Goal: Task Accomplishment & Management: Use online tool/utility

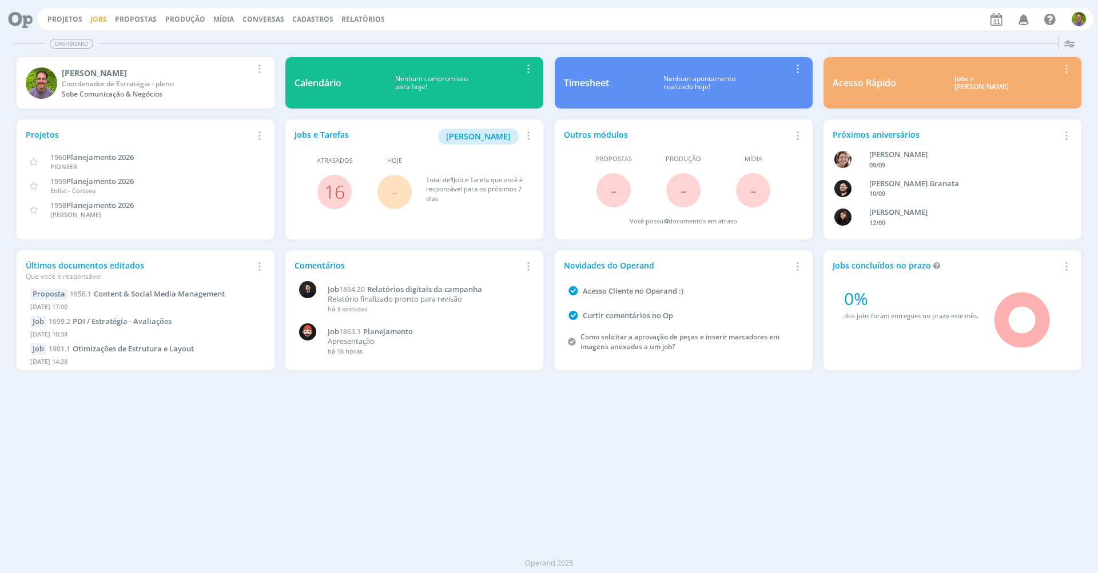
click at [90, 21] on link "Jobs" at bounding box center [98, 19] width 17 height 10
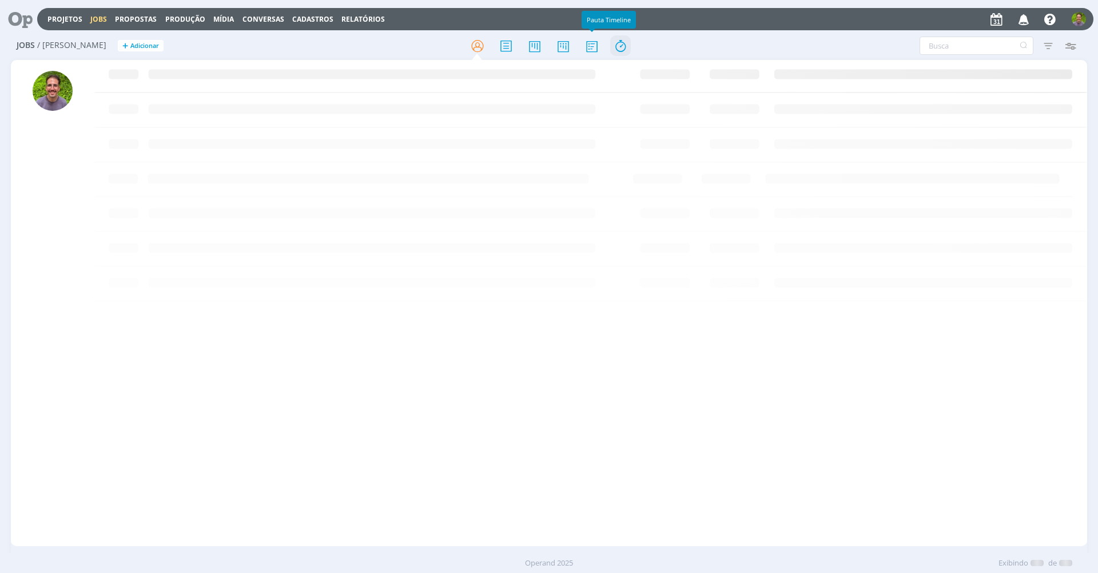
click at [611, 45] on icon at bounding box center [620, 46] width 21 height 22
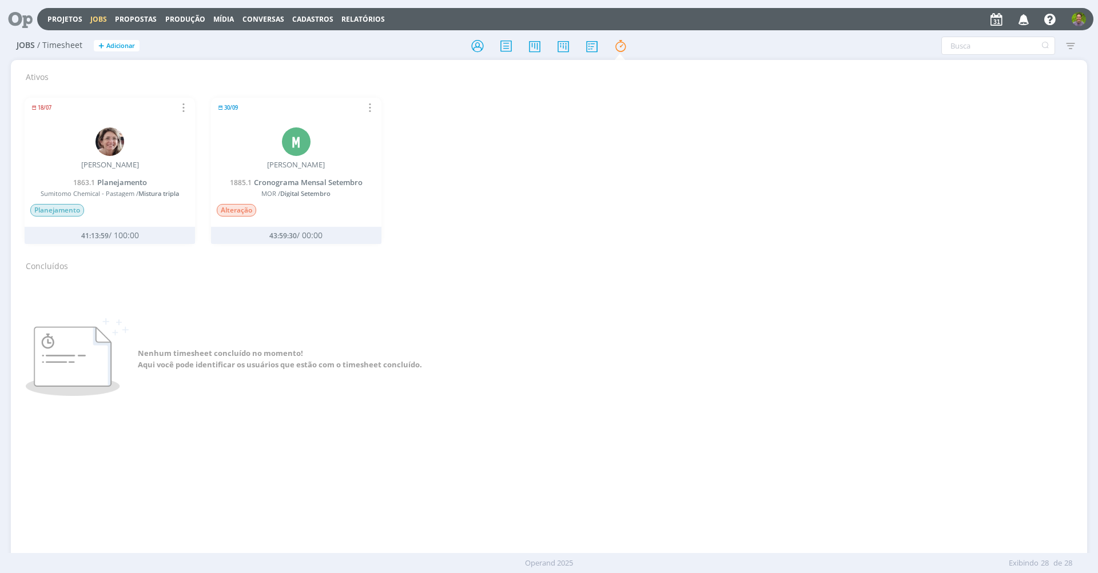
click at [493, 166] on div "18/07 Relatório de timesheet Parar Timesheet [PERSON_NAME] 1863.1 Planejamento …" at bounding box center [549, 168] width 1065 height 172
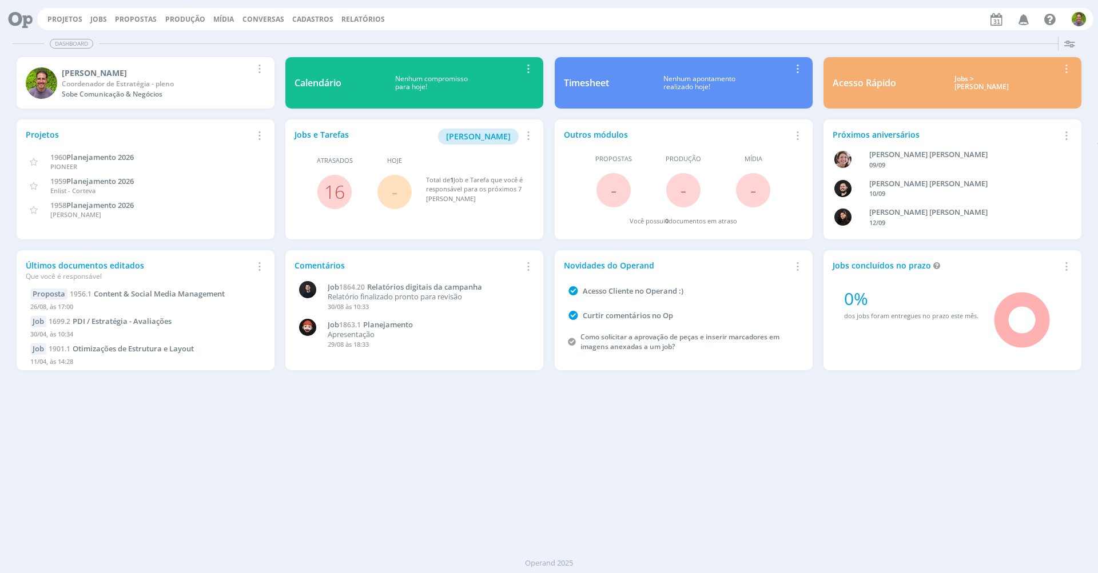
click at [319, 412] on div "Dashboard Salvar Selecione abaixo os cards desejados: Meus Meu Perfil Agenda Ti…" at bounding box center [549, 302] width 1098 height 541
click at [92, 18] on link "Jobs" at bounding box center [98, 19] width 17 height 10
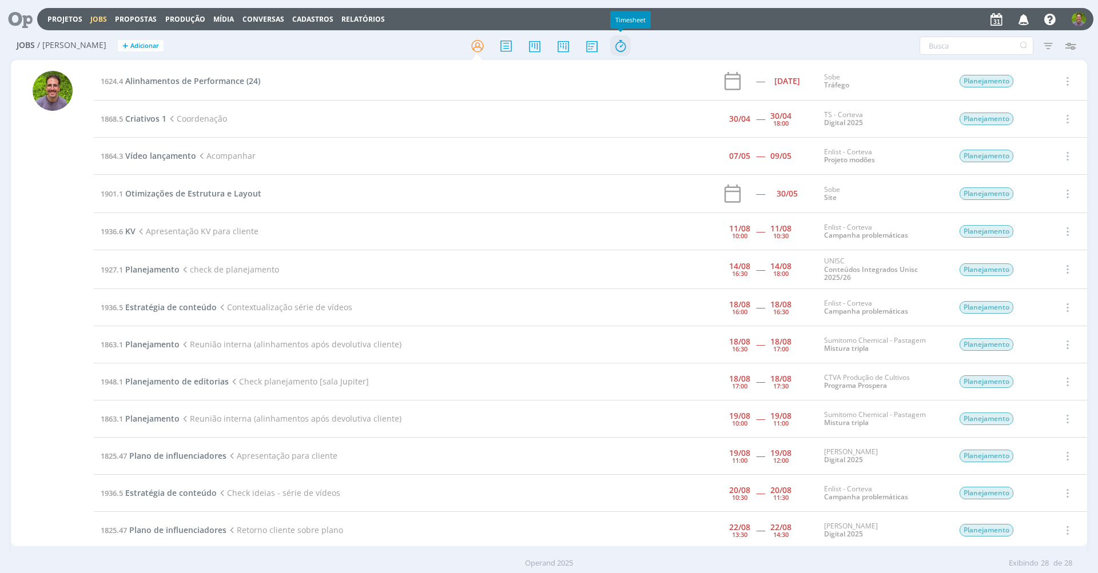
click at [611, 47] on icon at bounding box center [620, 46] width 21 height 22
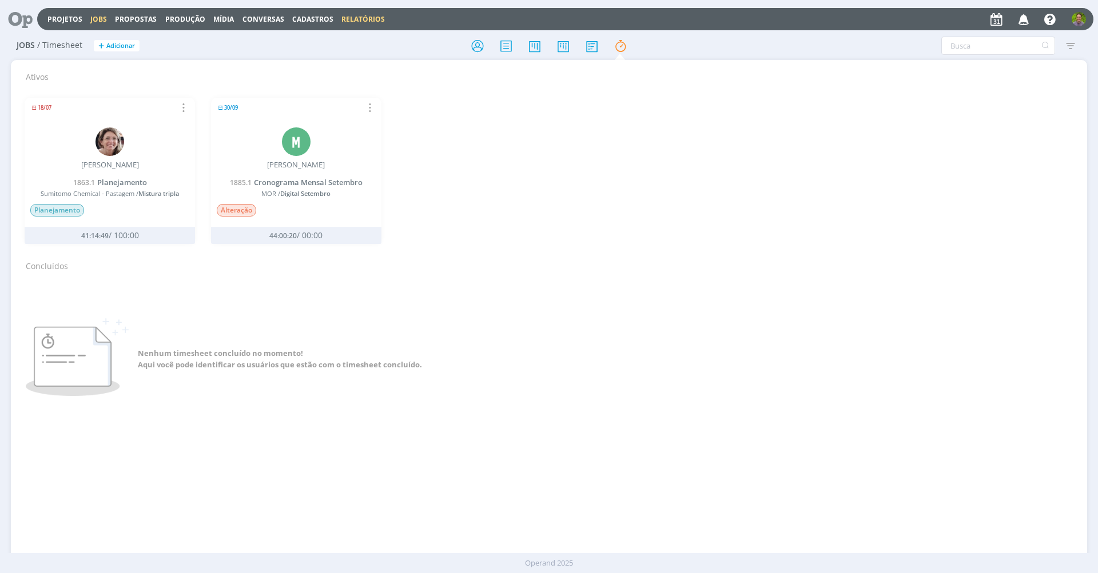
click at [355, 22] on link "Relatórios" at bounding box center [362, 19] width 43 height 10
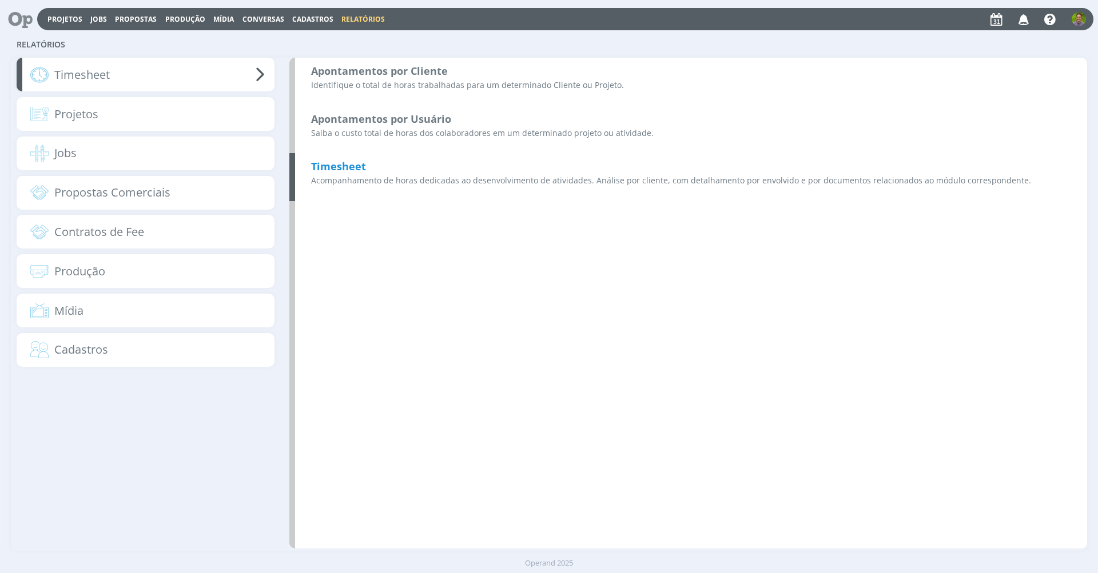
click at [377, 163] on div "Timesheet Acompanhamento de horas dedicadas ao desenvolvimento de atividades. A…" at bounding box center [688, 177] width 798 height 48
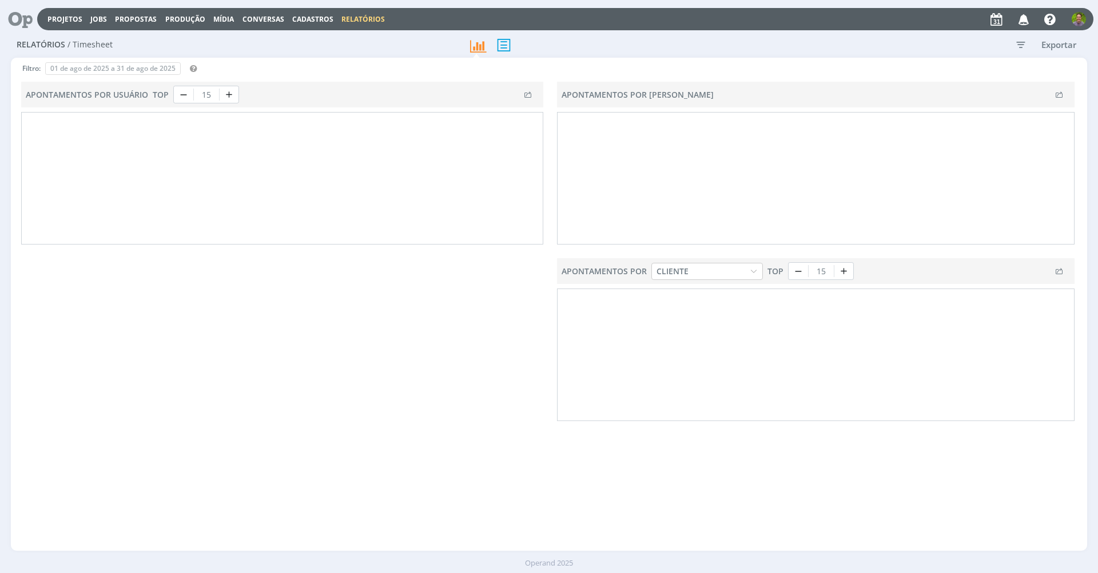
click at [1015, 42] on icon "button" at bounding box center [1020, 44] width 21 height 21
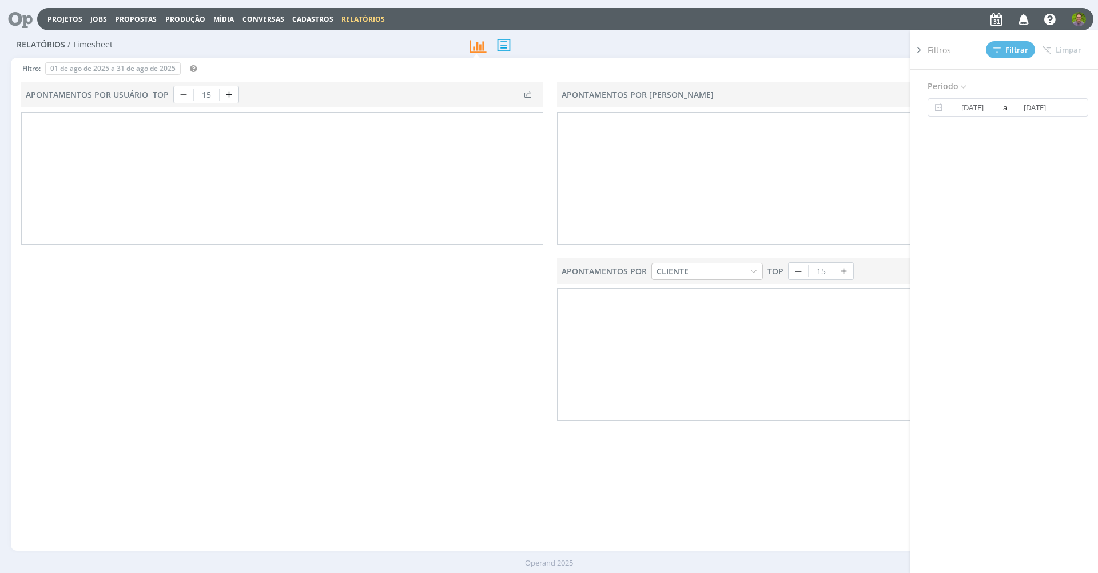
drag, startPoint x: 531, startPoint y: 54, endPoint x: 520, endPoint y: 52, distance: 11.1
click at [530, 54] on div at bounding box center [549, 45] width 180 height 26
click at [504, 47] on icon at bounding box center [504, 44] width 24 height 23
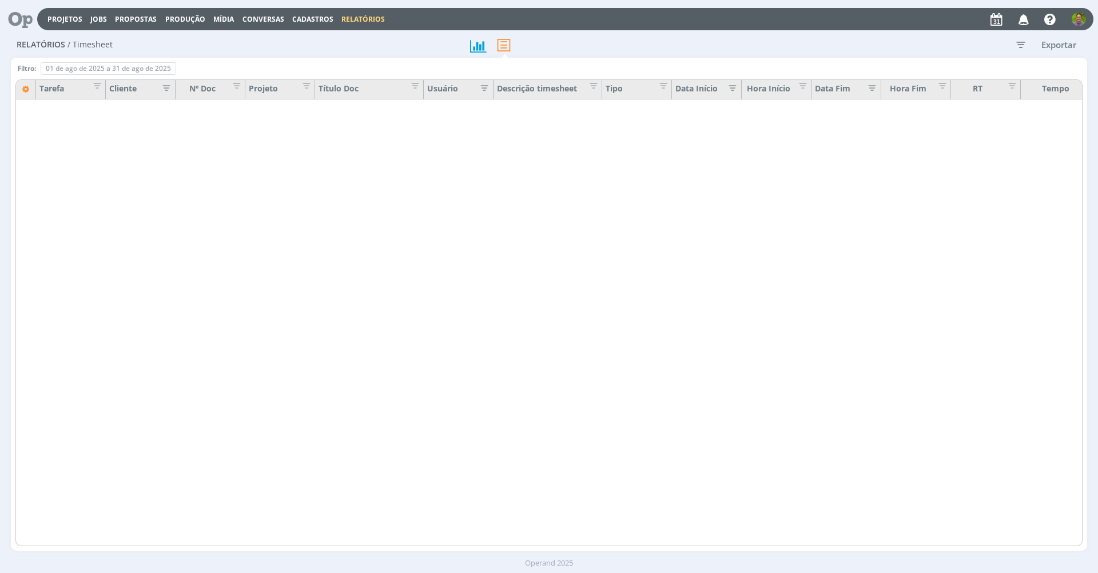
click at [1023, 42] on icon "button" at bounding box center [1020, 44] width 21 height 21
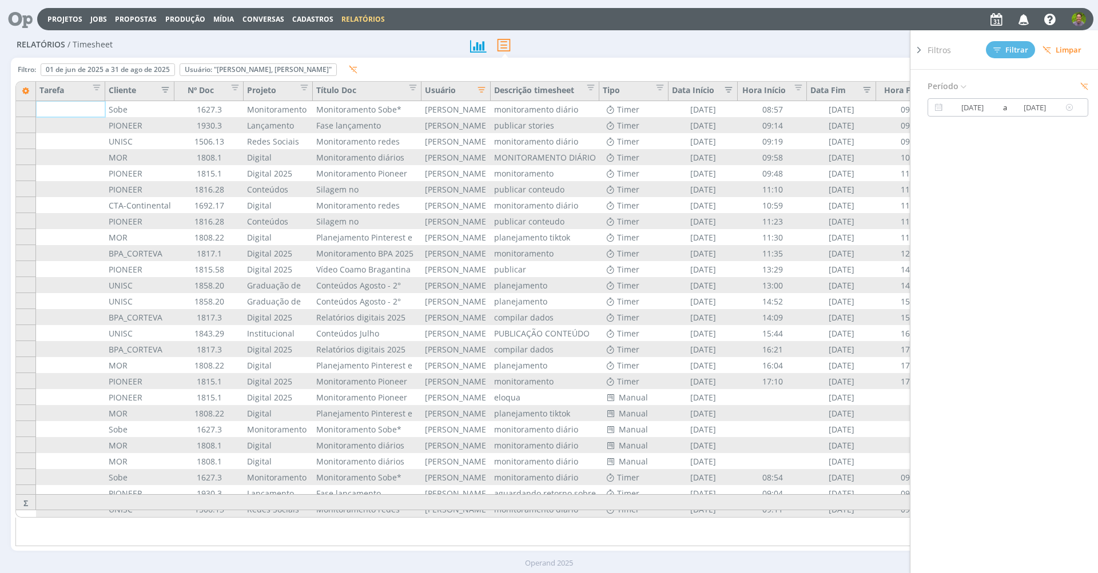
click at [973, 111] on input "01/06/2025" at bounding box center [972, 108] width 55 height 14
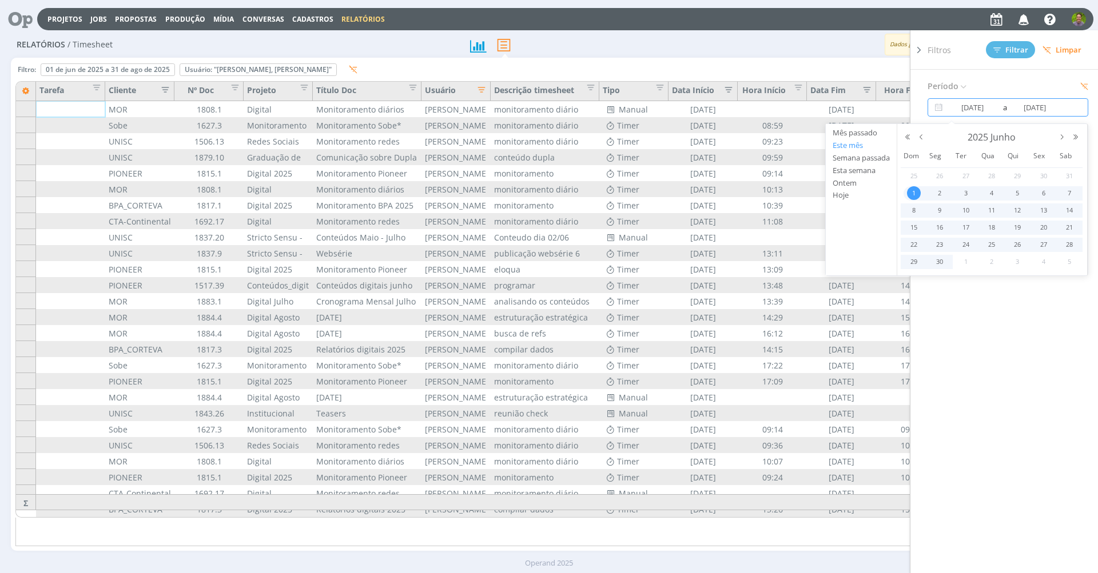
click at [854, 146] on button "Este mês" at bounding box center [861, 146] width 71 height 13
type input "01/08/2025"
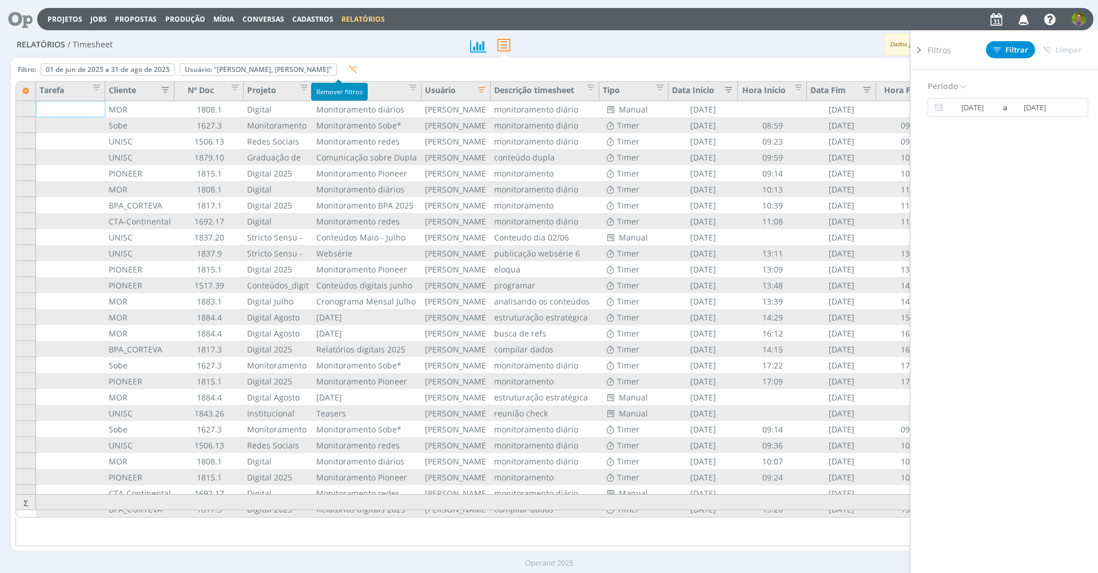
click at [349, 69] on icon "button" at bounding box center [353, 69] width 9 height 9
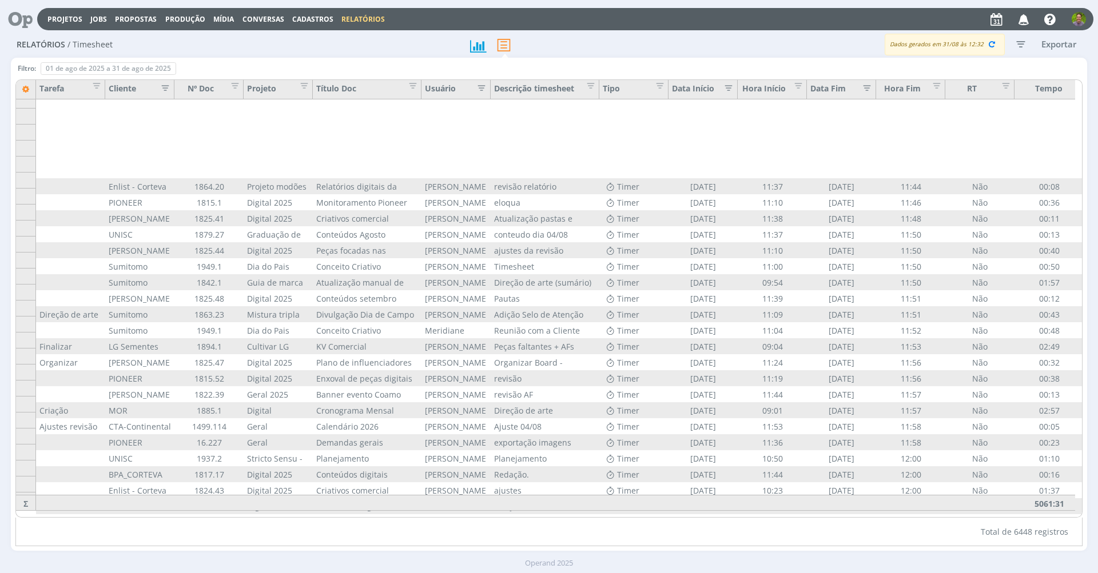
scroll to position [6299, 0]
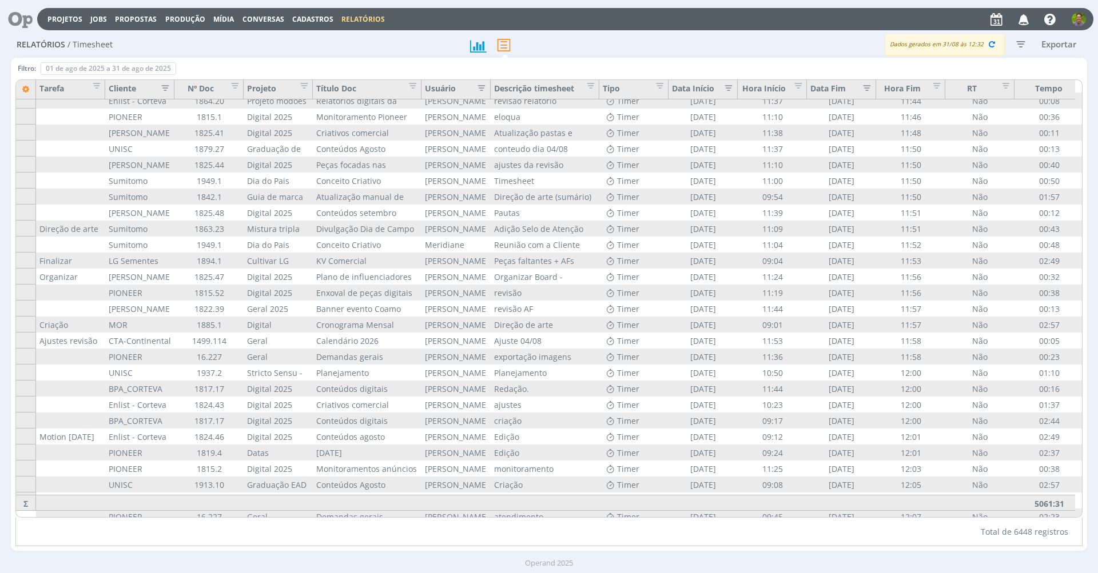
click at [662, 21] on div "Projetos Jobs Propostas Produção Mídia Conversas Cadastros Relatórios Notificaç…" at bounding box center [565, 19] width 1056 height 22
